Goal: Find contact information: Find contact information

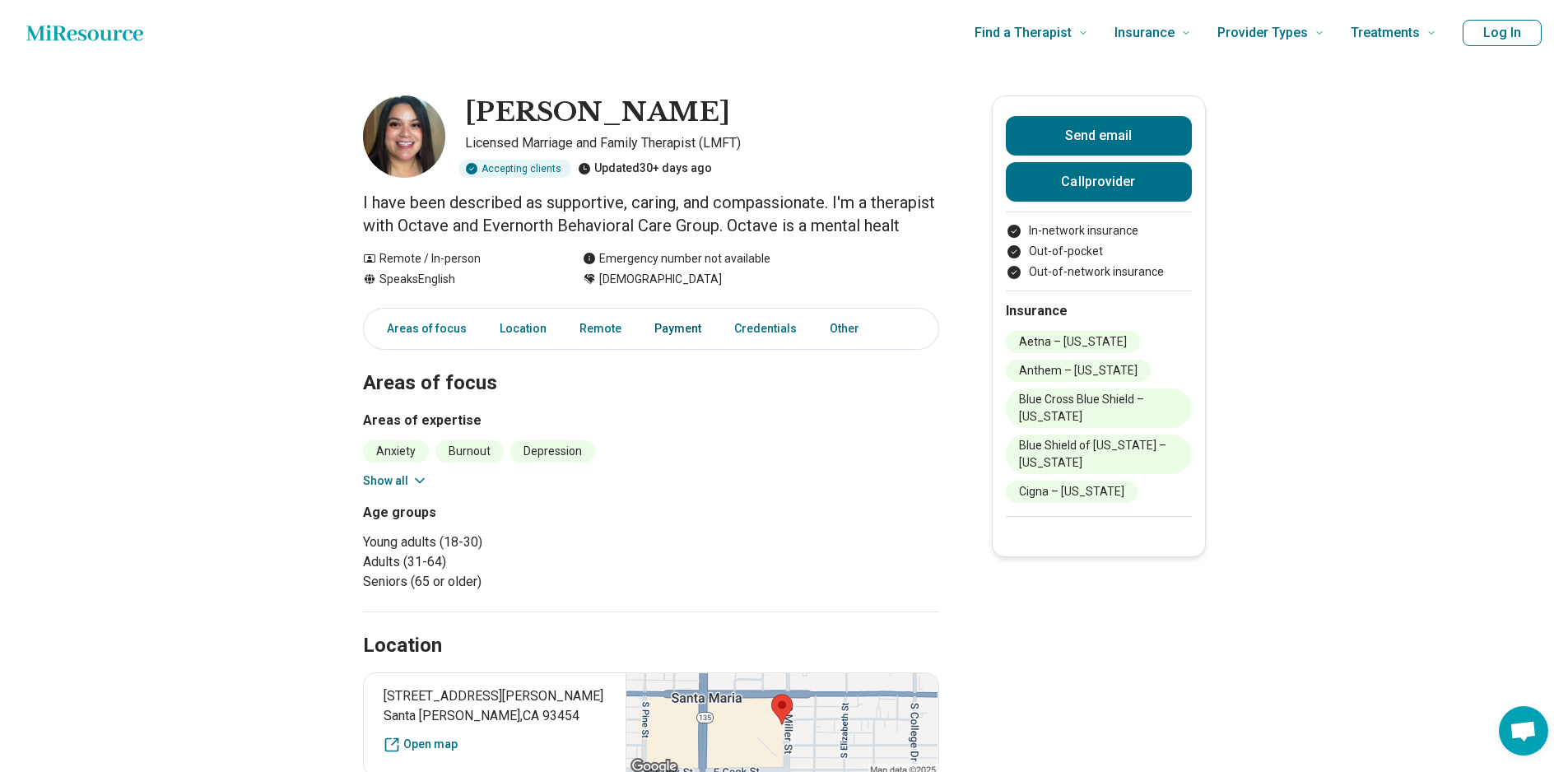
click at [689, 346] on link "Payment" at bounding box center [678, 328] width 67 height 33
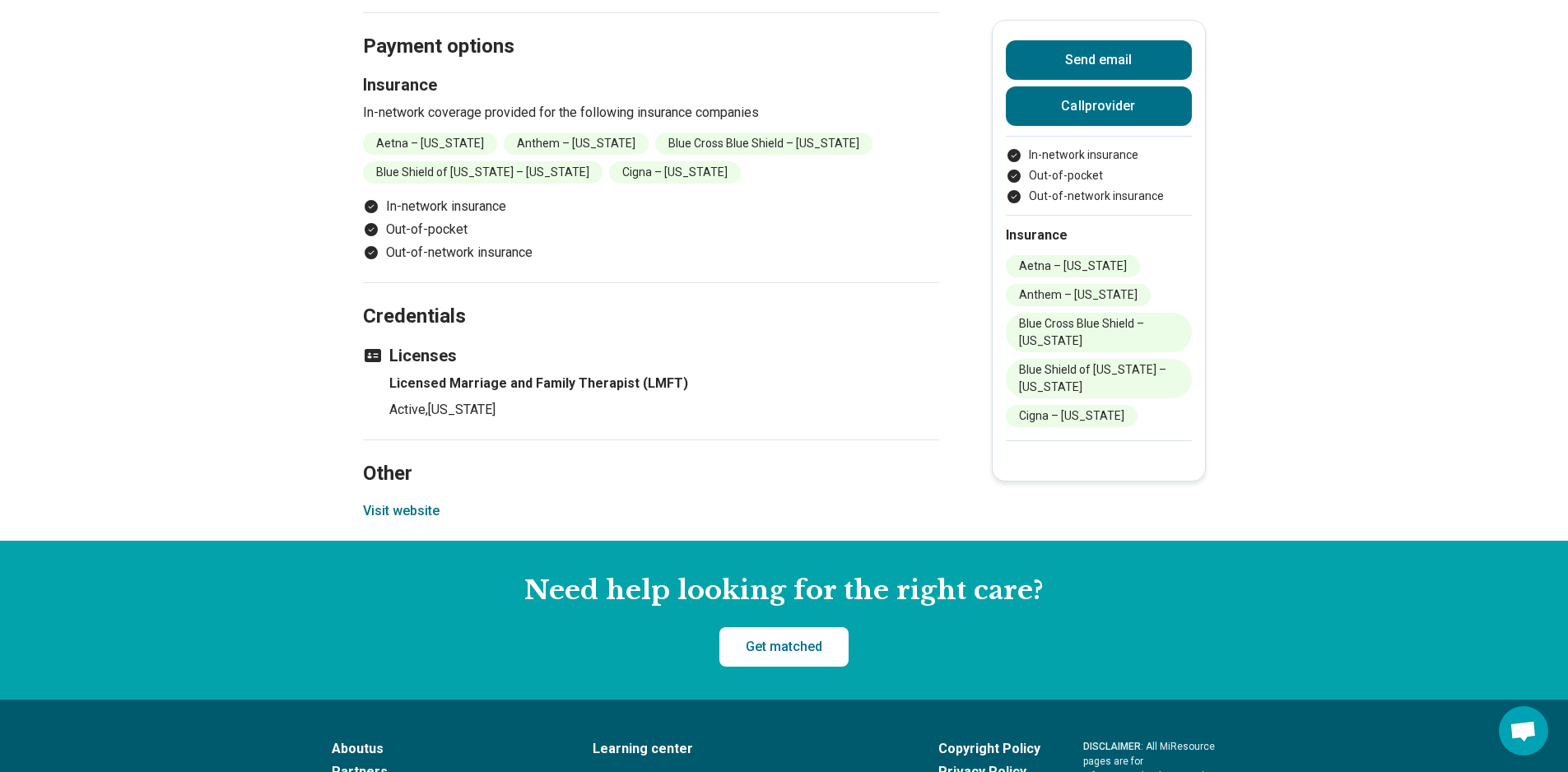
scroll to position [902, 0]
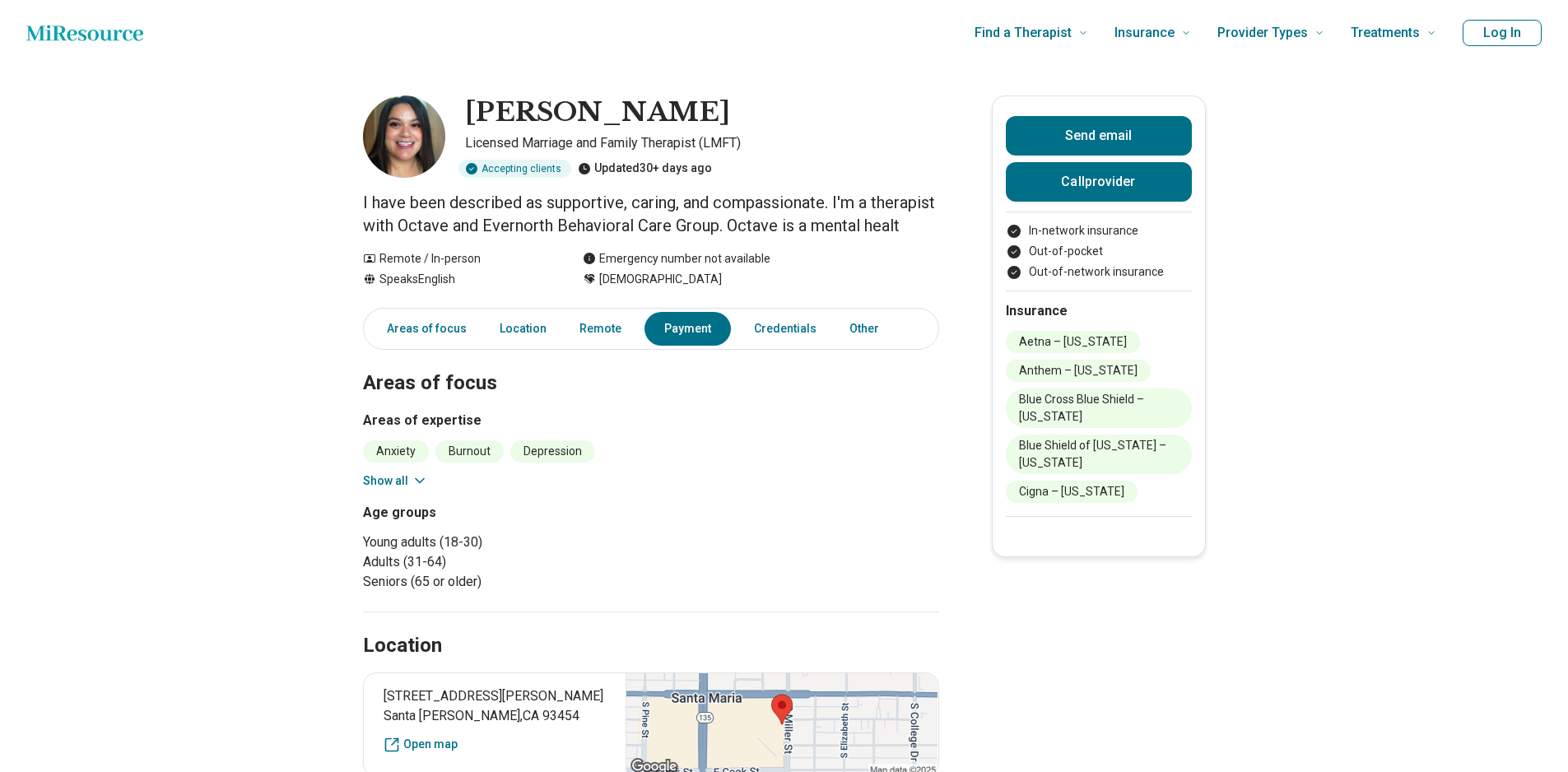
scroll to position [902, 0]
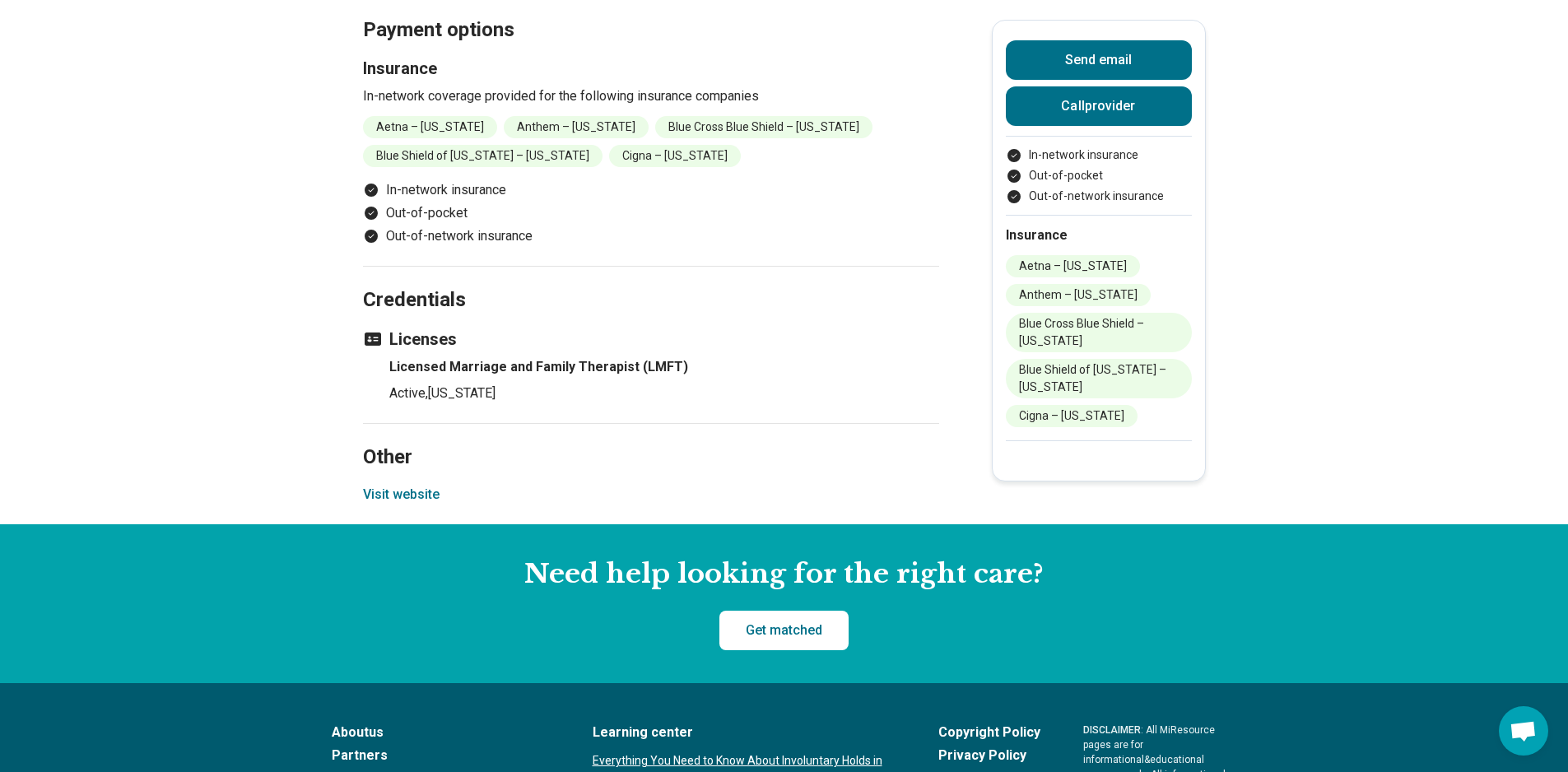
click at [416, 504] on button "Visit website" at bounding box center [401, 494] width 77 height 20
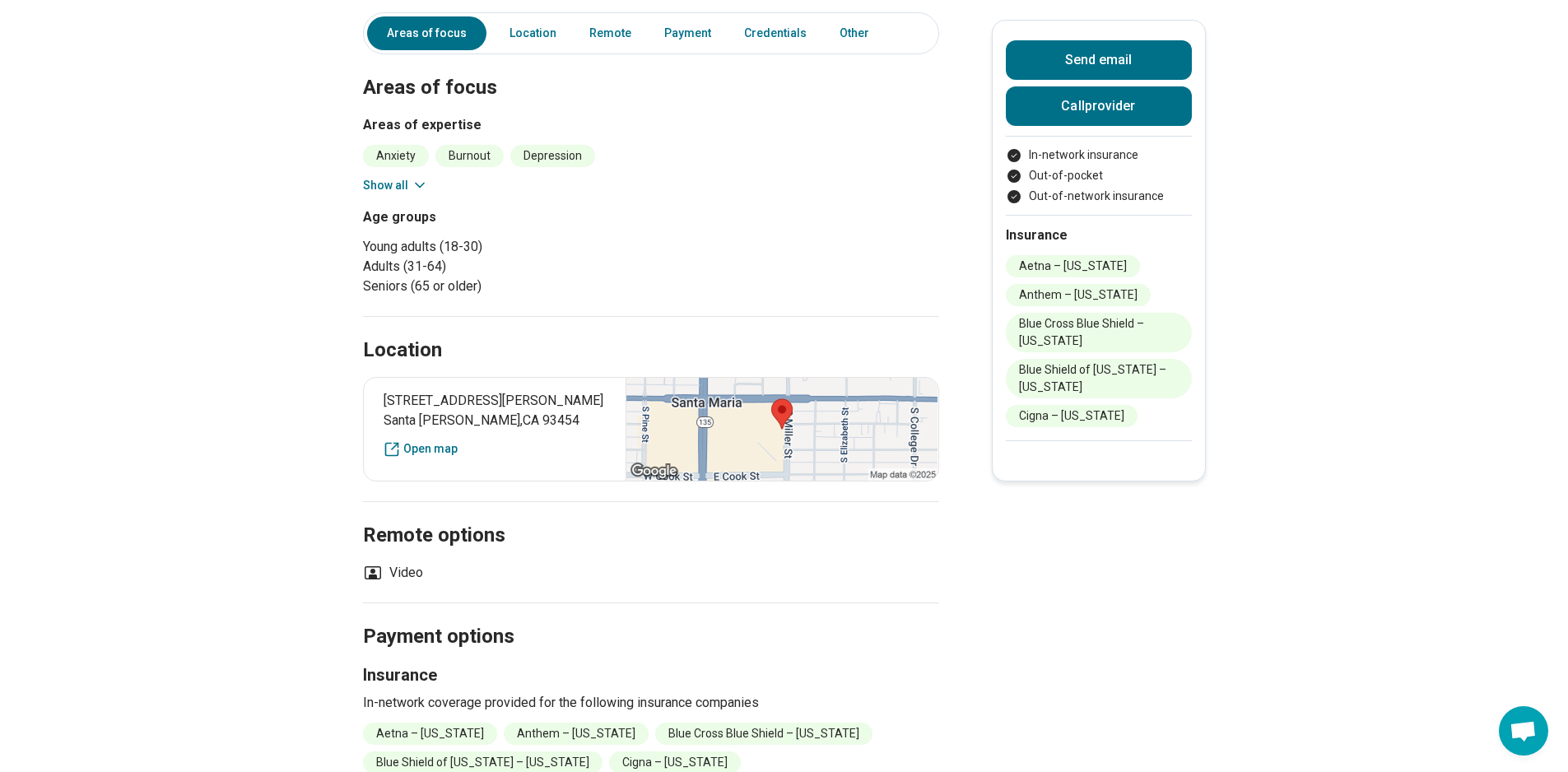
scroll to position [243, 0]
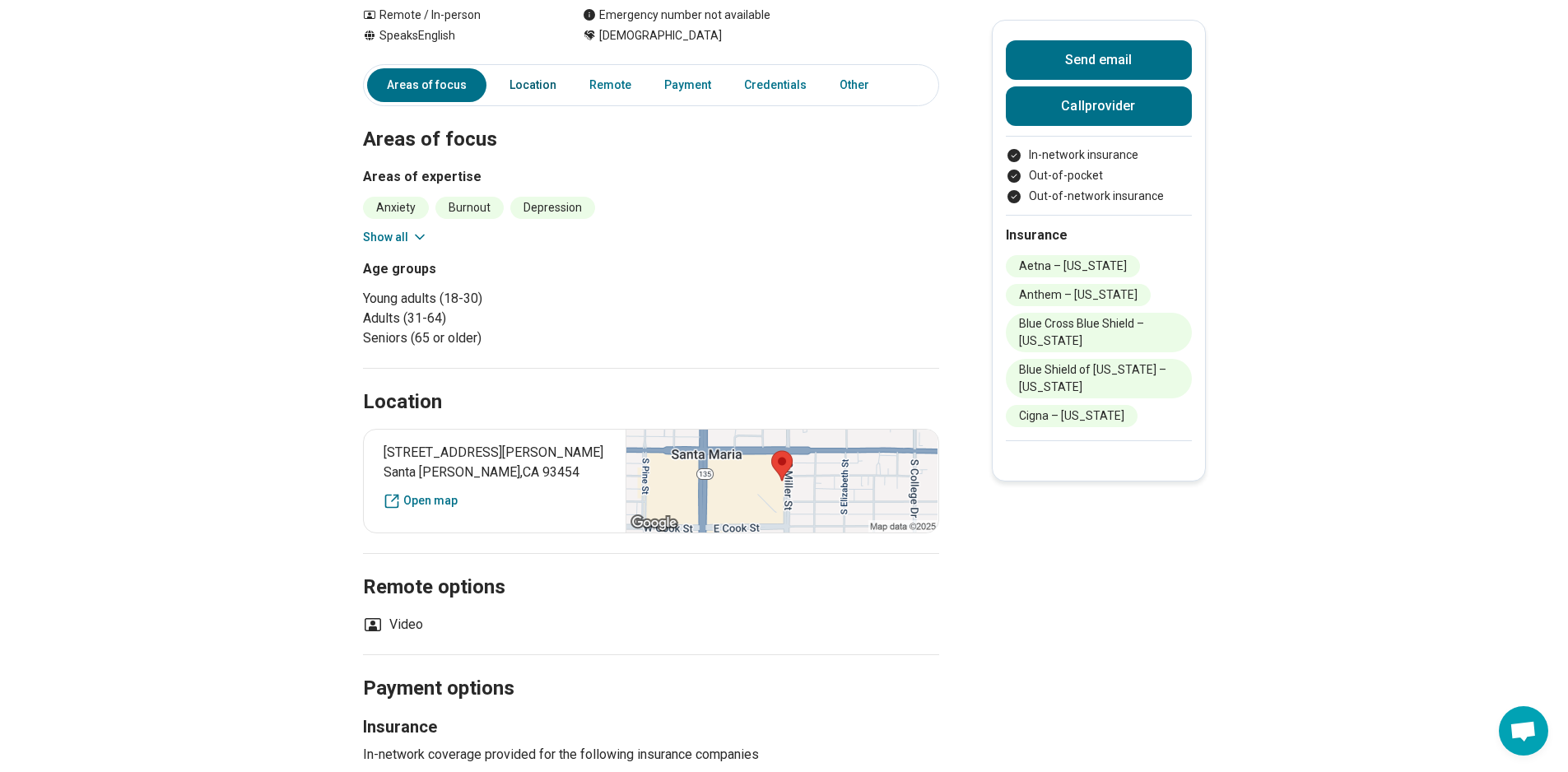
click at [553, 102] on link "Location" at bounding box center [533, 85] width 67 height 33
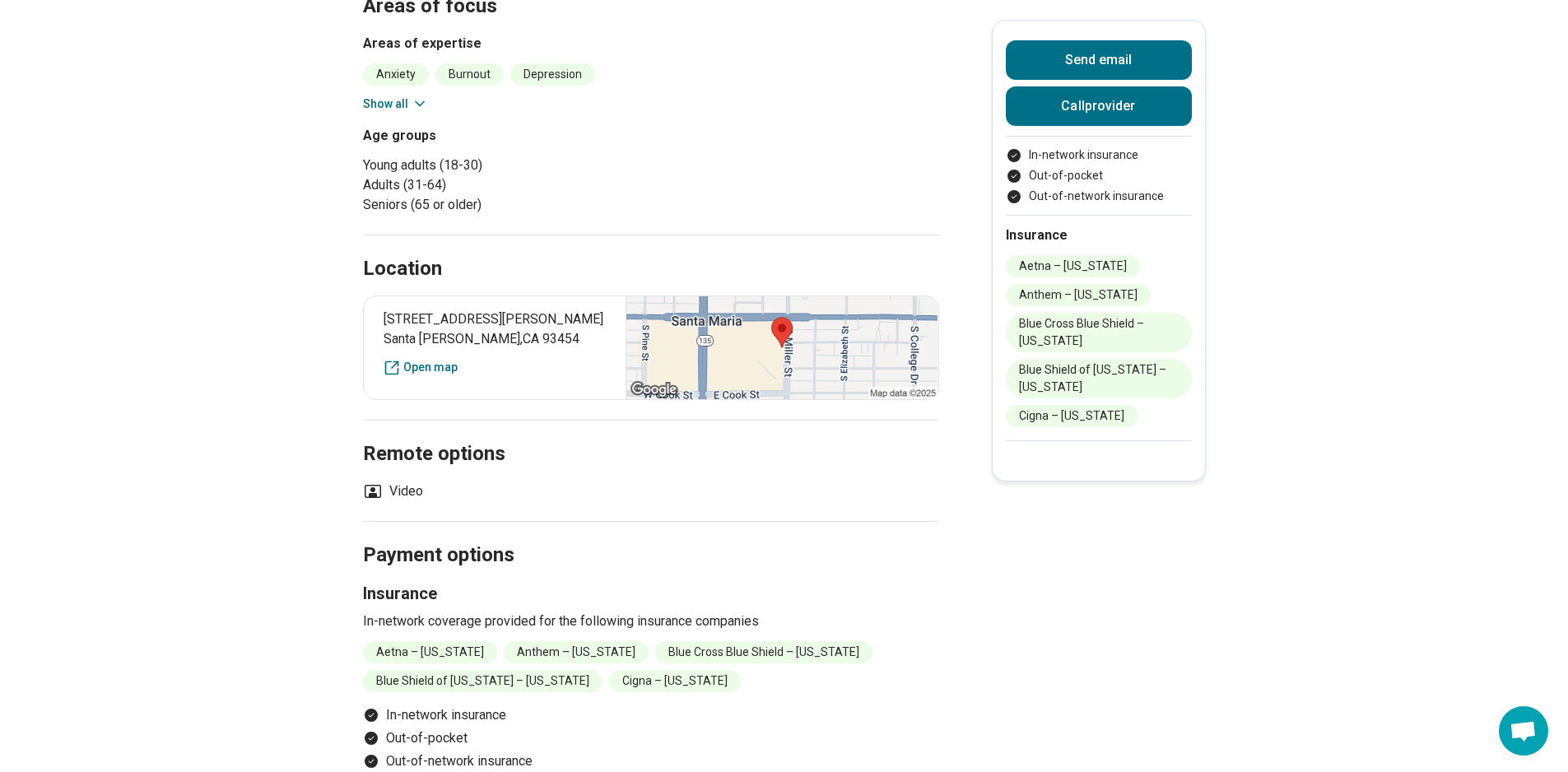
scroll to position [326, 0]
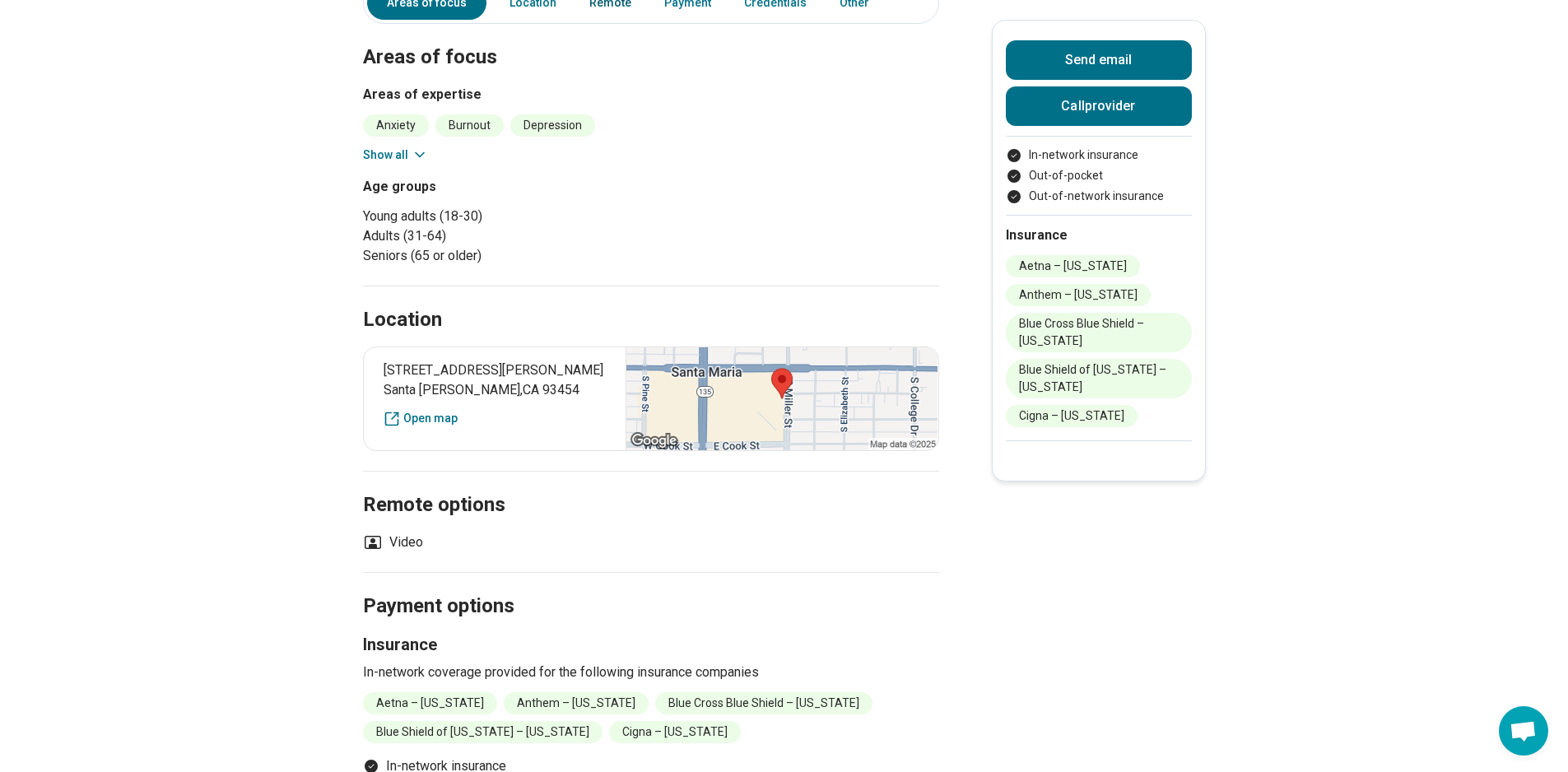
click at [601, 20] on link "Remote" at bounding box center [611, 3] width 62 height 33
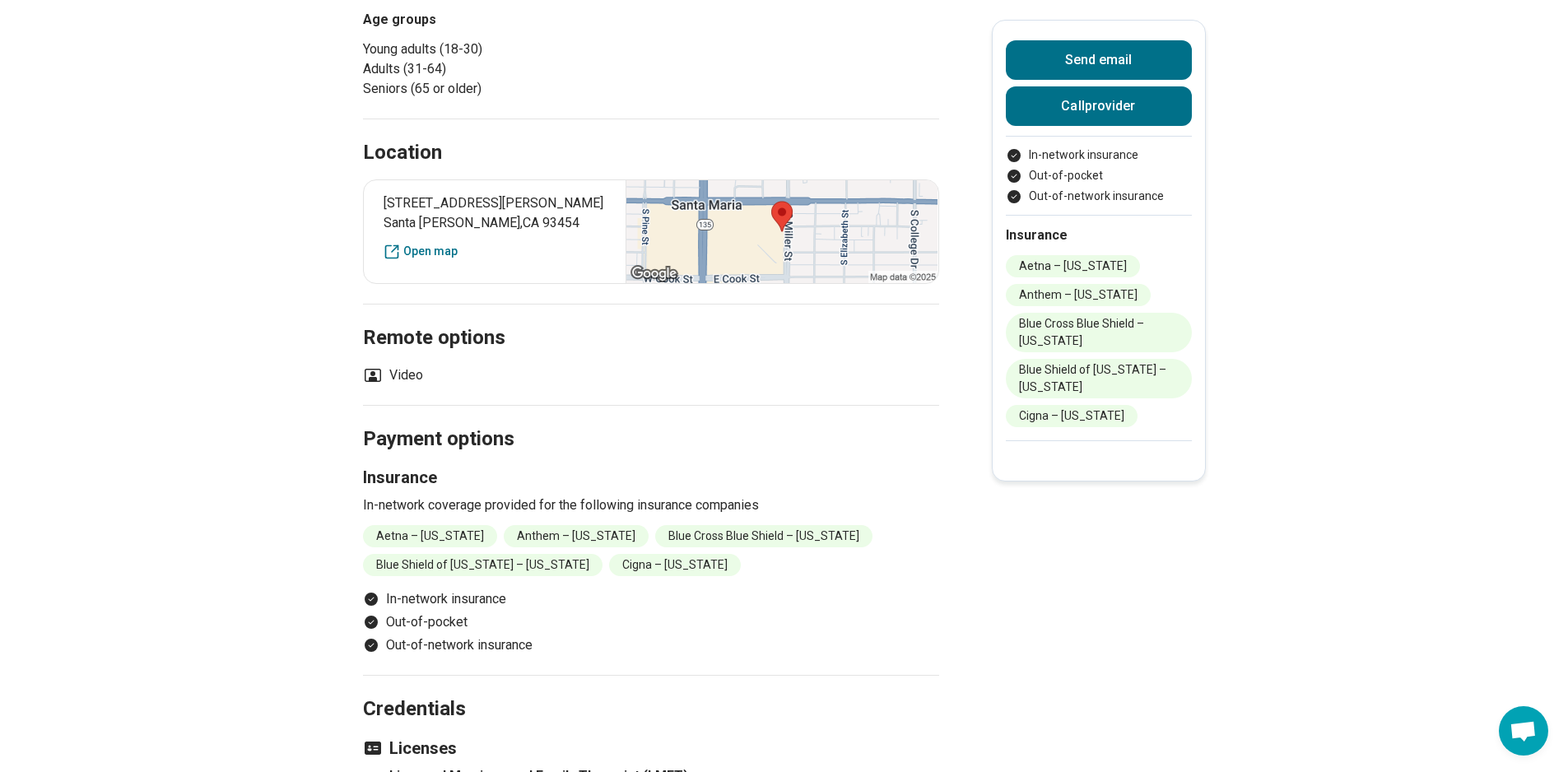
scroll to position [472, 0]
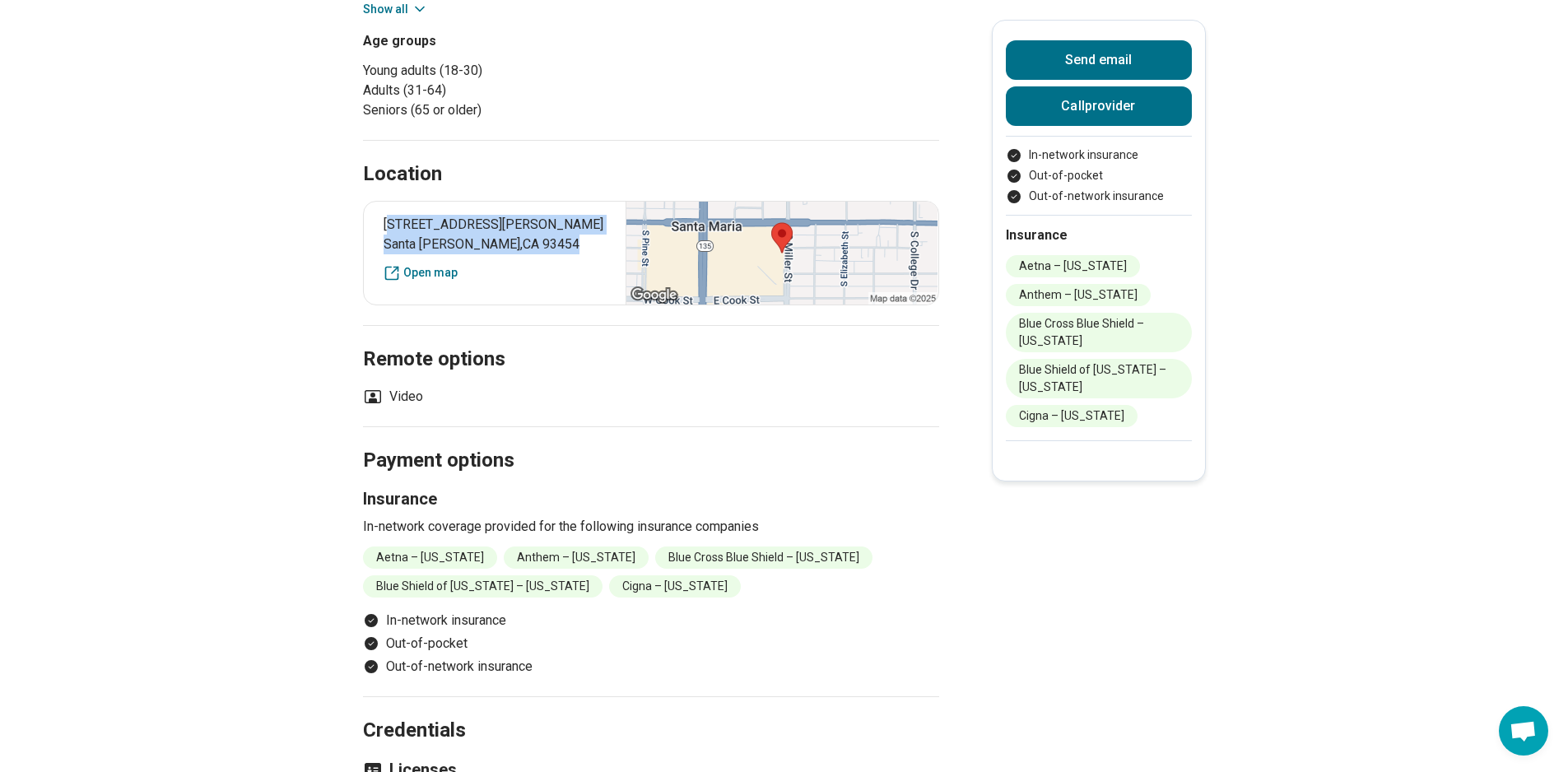
drag, startPoint x: 394, startPoint y: 253, endPoint x: 508, endPoint y: 283, distance: 117.9
click at [508, 283] on div "201 S Miller St., Suite 107 Santa Maria , CA 93454 Open map" at bounding box center [651, 253] width 576 height 104
copy div "01 S Miller St., Suite 107 Santa Maria , CA 93454"
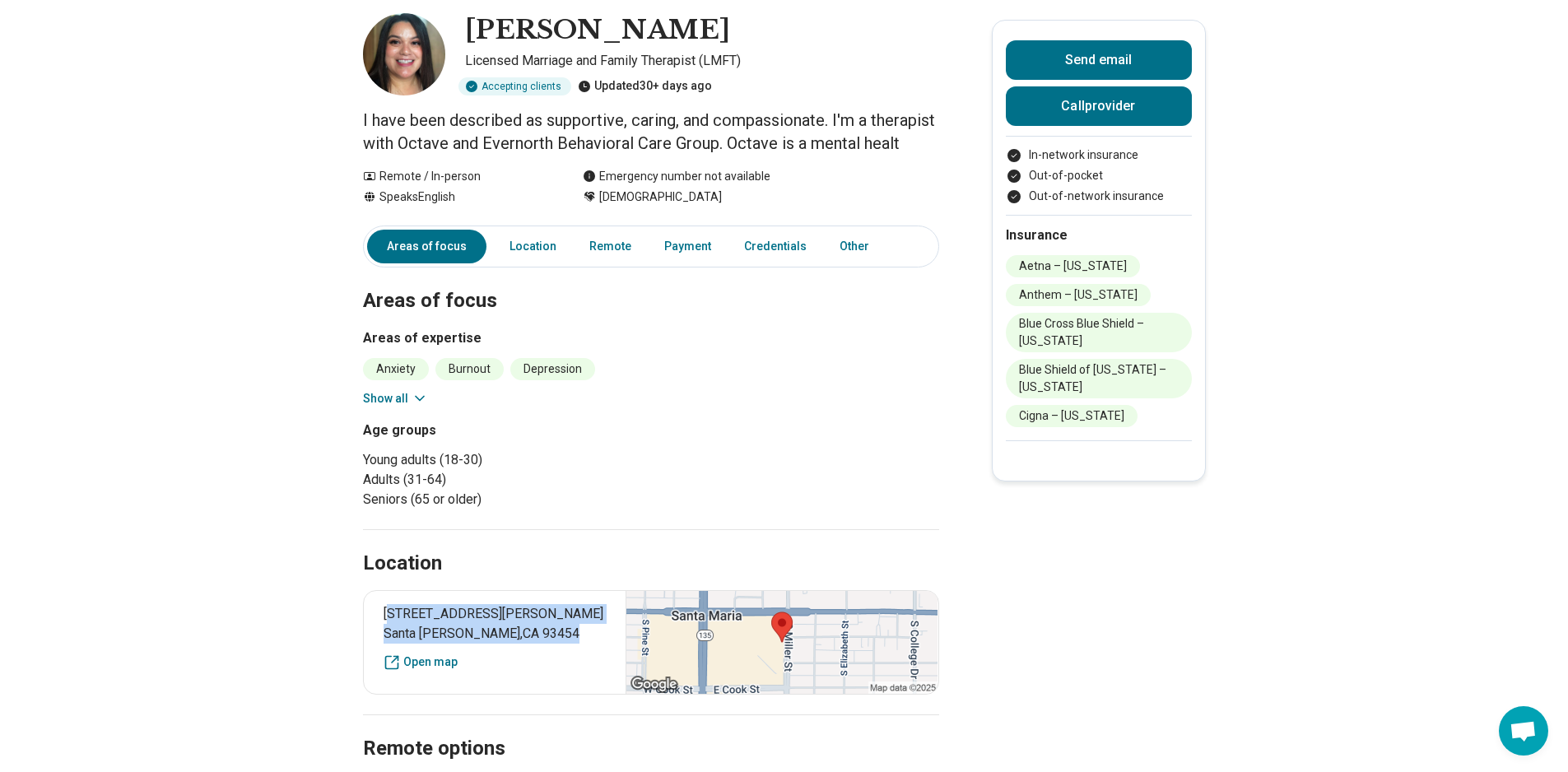
scroll to position [164, 0]
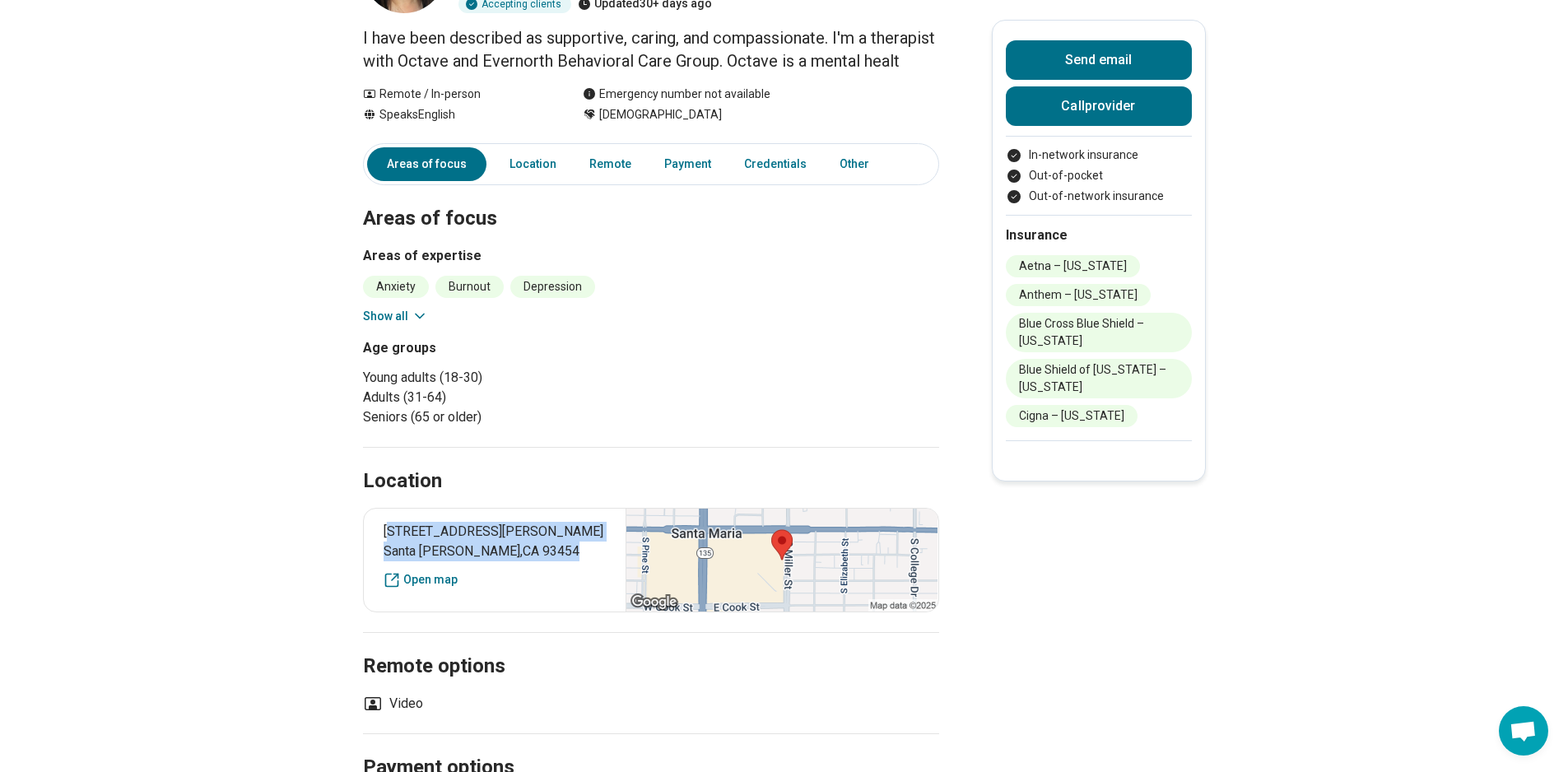
click at [395, 325] on button "Show all" at bounding box center [395, 316] width 65 height 18
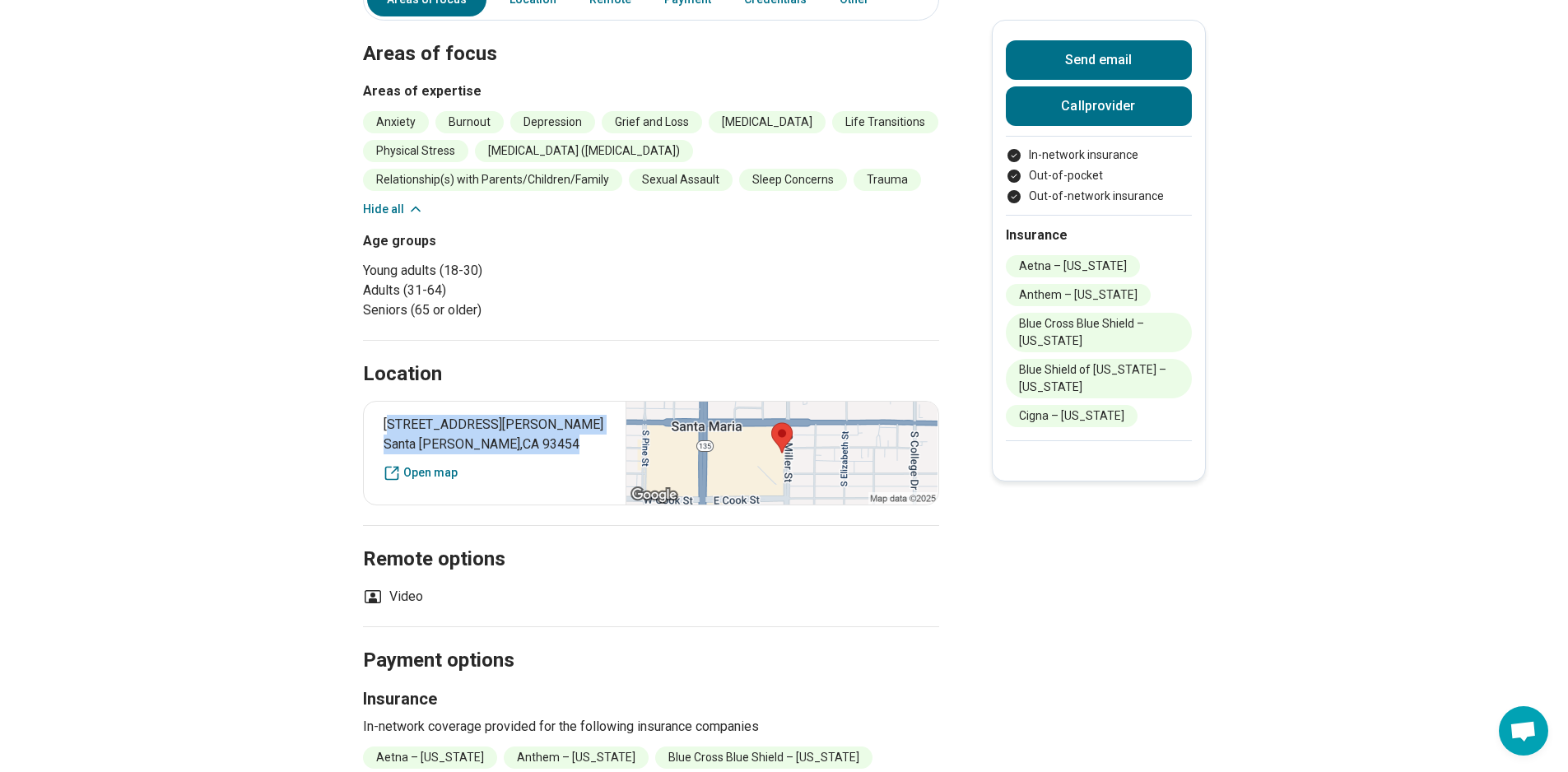
scroll to position [412, 0]
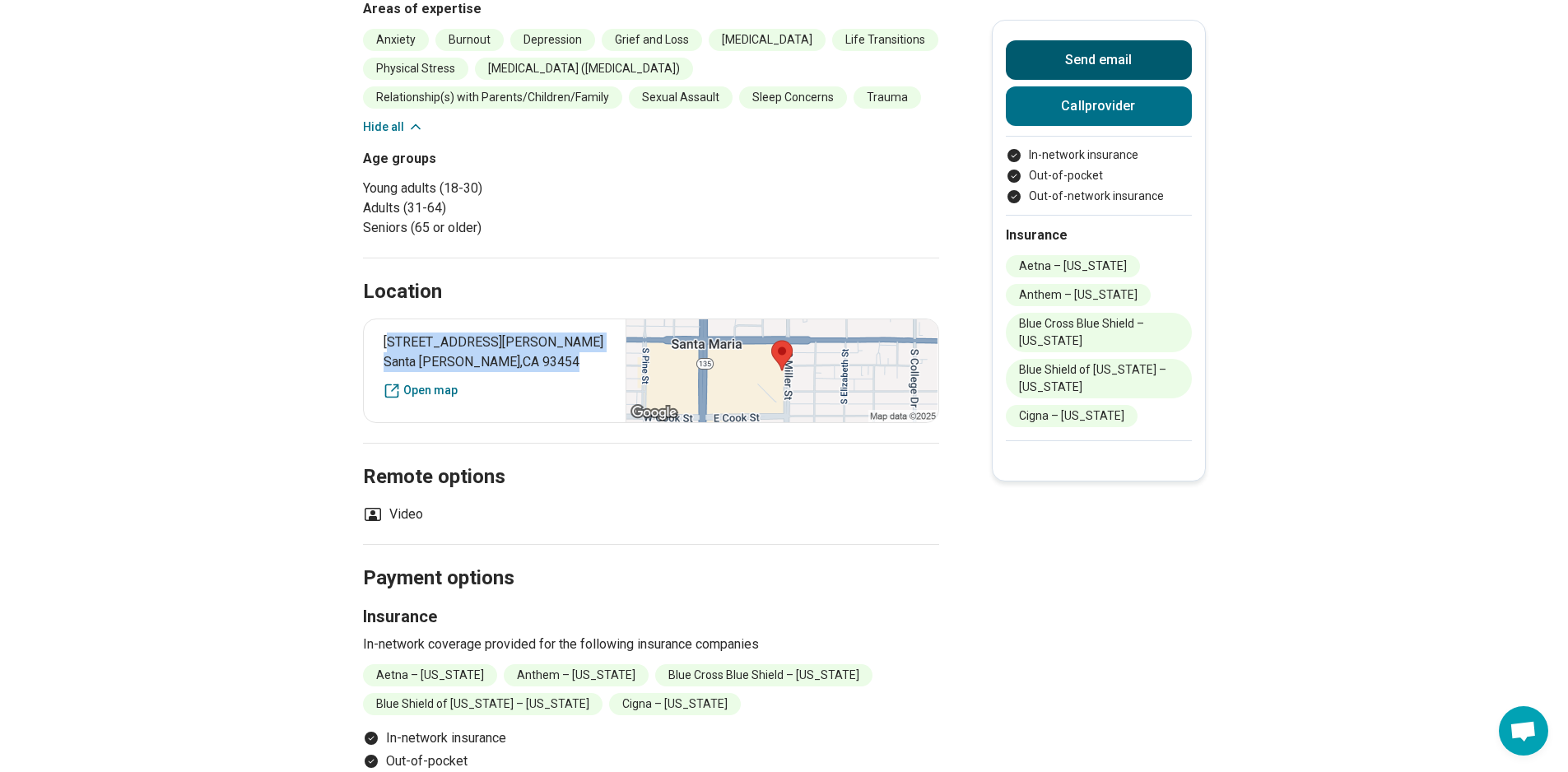
click at [1028, 46] on button "Send email" at bounding box center [1098, 59] width 186 height 39
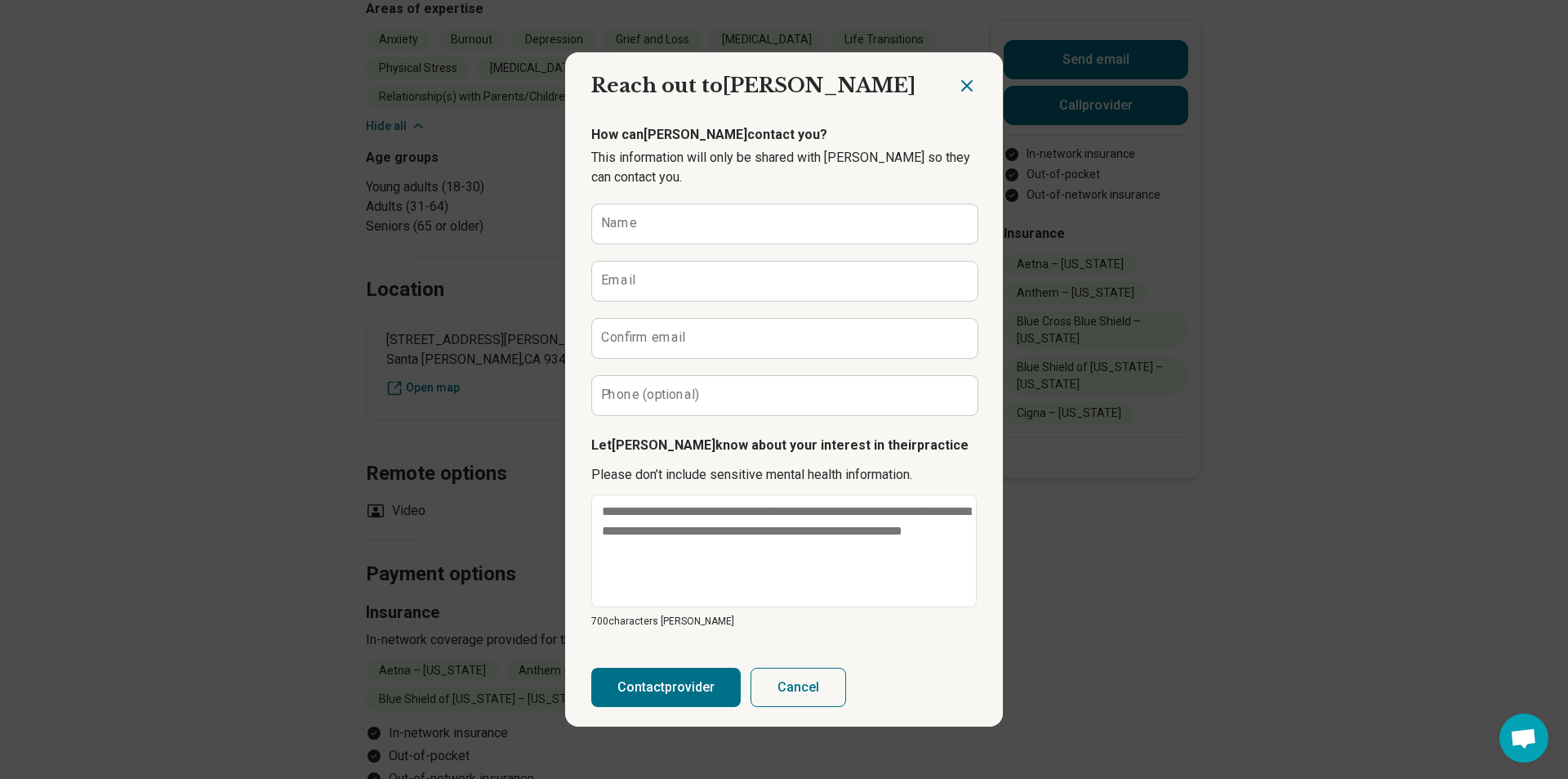
click at [961, 81] on icon "Close dialog" at bounding box center [967, 86] width 20 height 20
